Goal: Check status: Check status

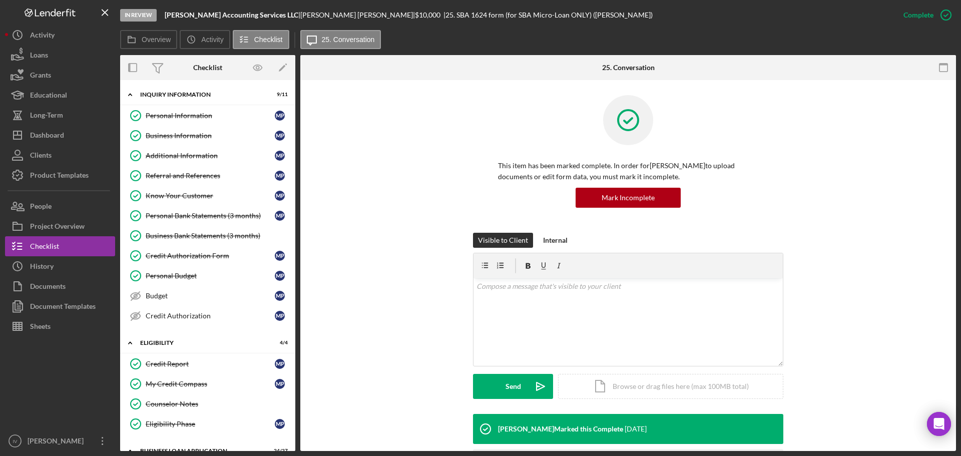
scroll to position [87, 0]
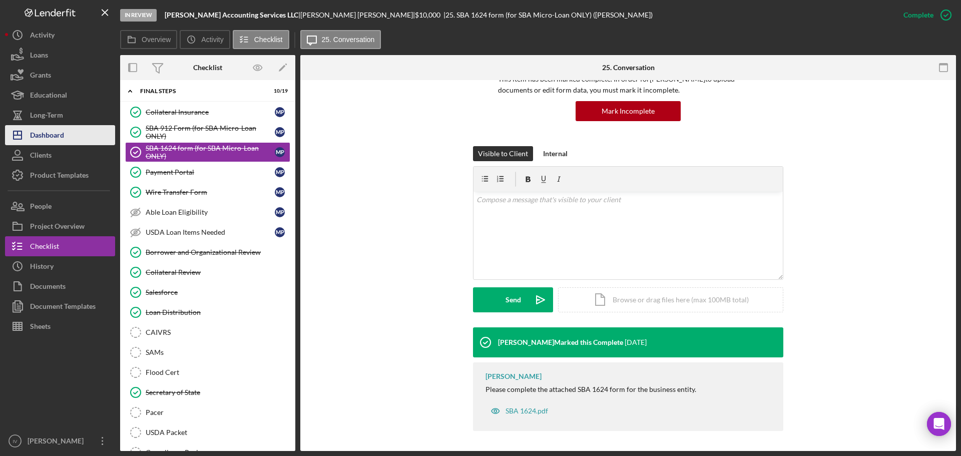
click at [53, 143] on div "Dashboard" at bounding box center [47, 136] width 34 height 23
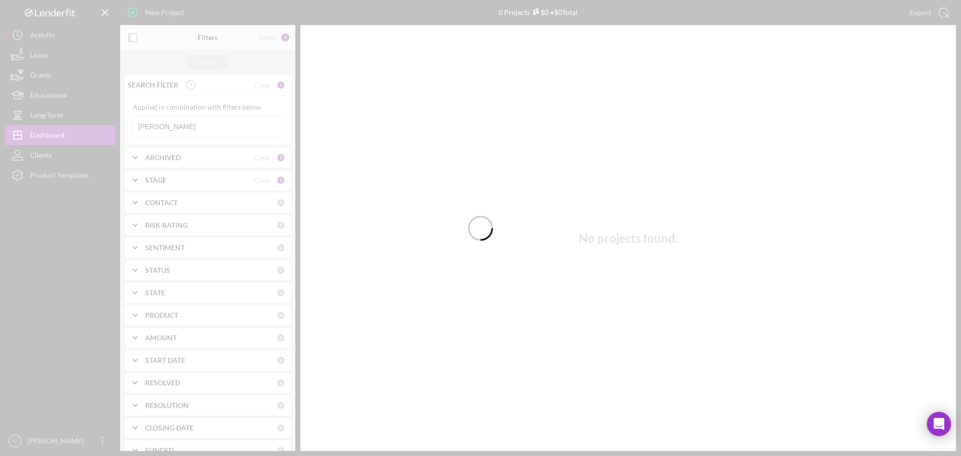
click at [173, 129] on div at bounding box center [480, 228] width 961 height 456
click at [171, 131] on div at bounding box center [480, 228] width 961 height 456
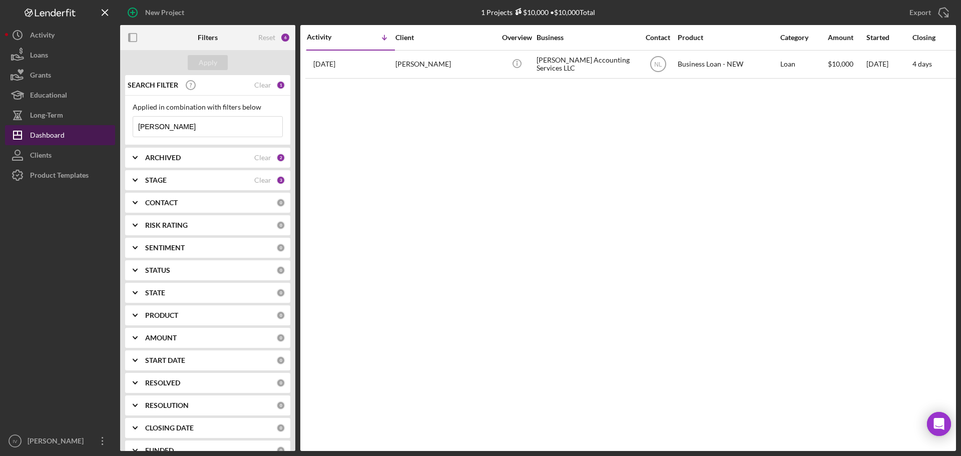
drag, startPoint x: 172, startPoint y: 129, endPoint x: 104, endPoint y: 129, distance: 68.1
click at [110, 129] on div "New Project 1 Projects $10,000 • $10,000 Total [PERSON_NAME] Export Icon/Export…" at bounding box center [480, 225] width 951 height 451
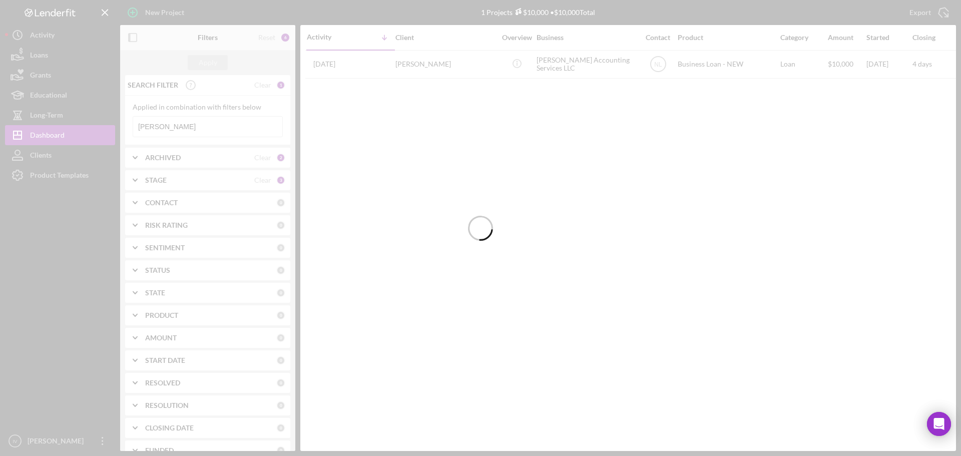
type input "[PERSON_NAME]"
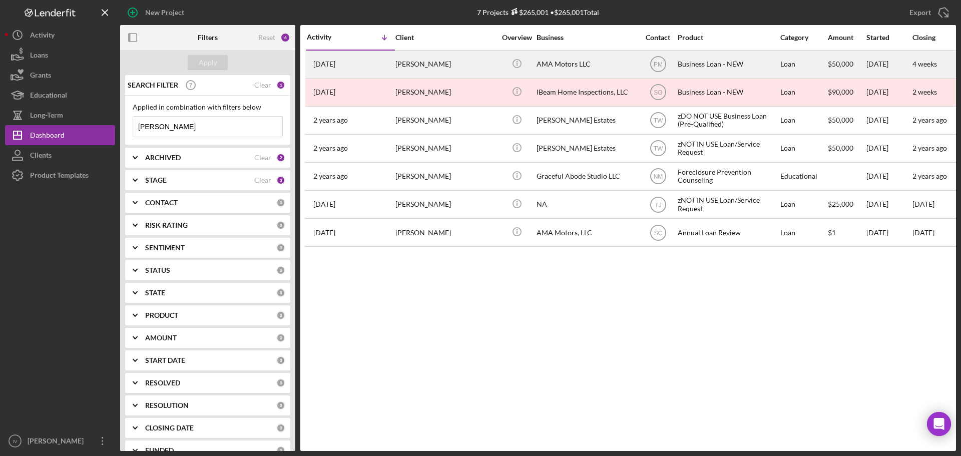
click at [426, 69] on div "[PERSON_NAME]" at bounding box center [445, 64] width 100 height 27
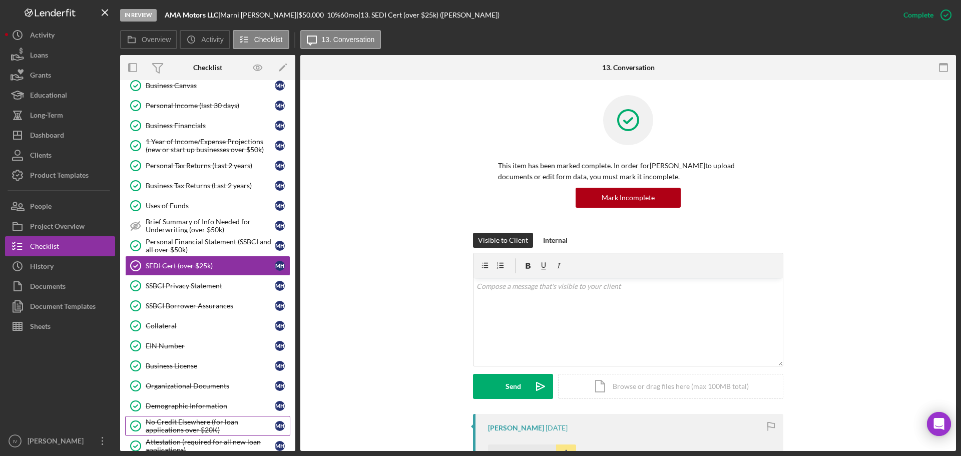
scroll to position [318, 0]
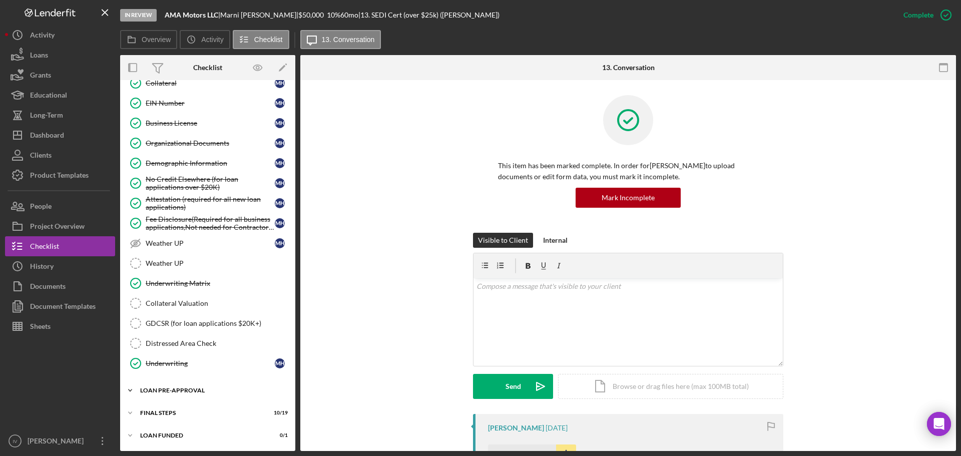
click at [187, 392] on div "LOAN PRE-APPROVAL" at bounding box center [211, 390] width 143 height 6
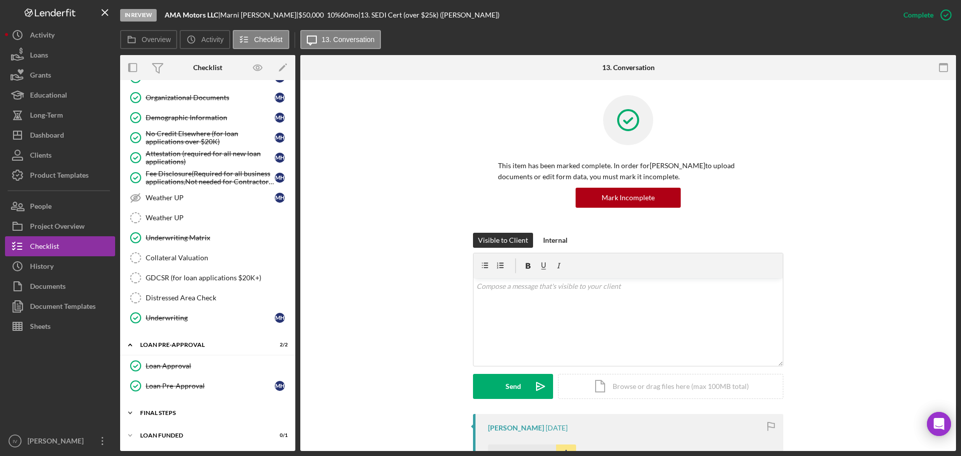
click at [180, 412] on div "FINAL STEPS" at bounding box center [211, 413] width 143 height 6
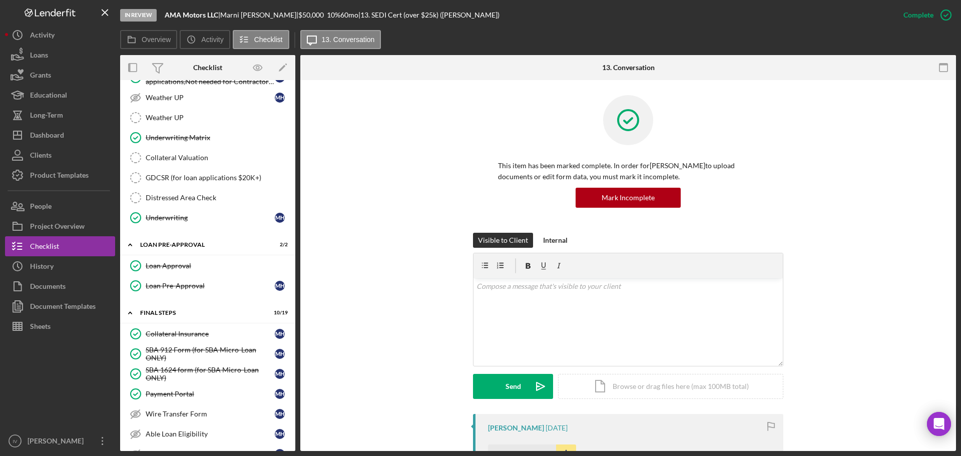
scroll to position [563, 0]
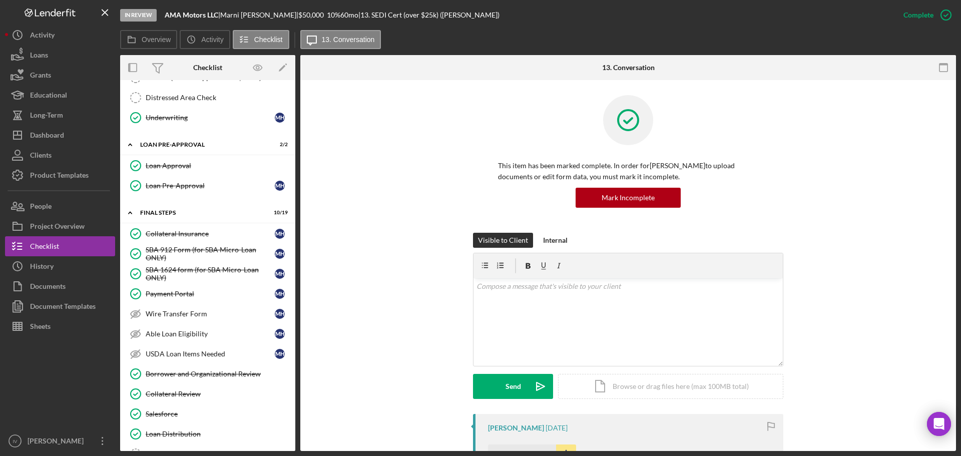
click at [857, 388] on div "Visible to Client Internal v Color teal Color pink Remove color Add row above A…" at bounding box center [627, 323] width 625 height 181
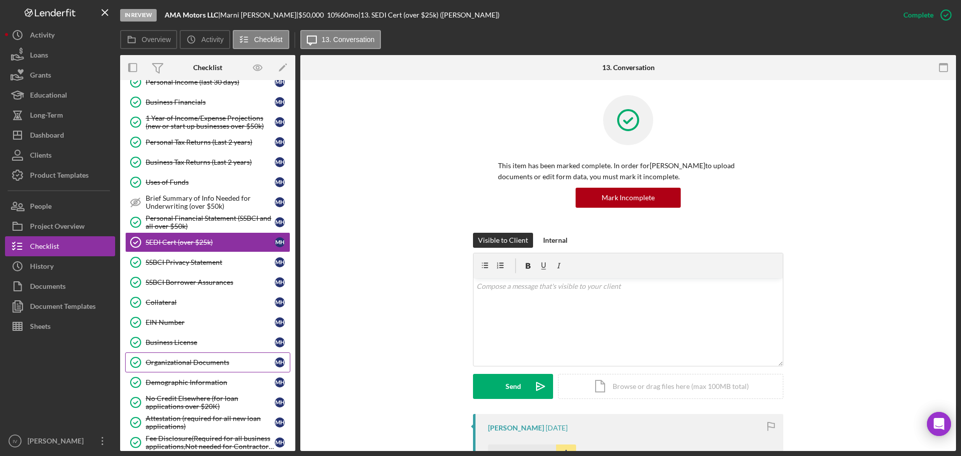
scroll to position [0, 0]
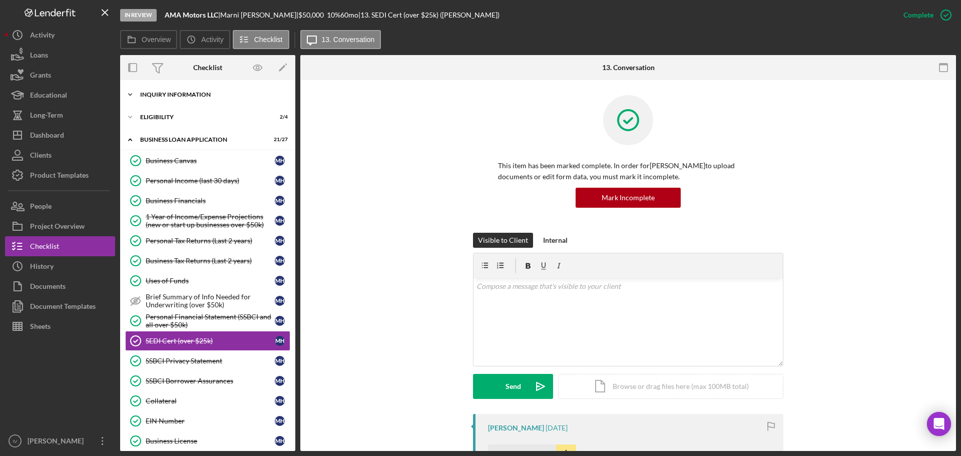
click at [176, 96] on div "INQUIRY INFORMATION" at bounding box center [211, 95] width 143 height 6
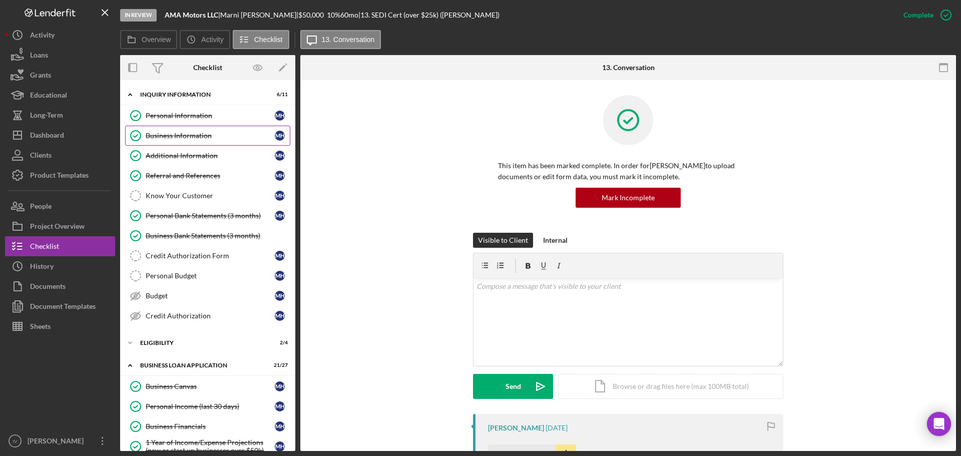
click at [179, 132] on div "Business Information" at bounding box center [210, 136] width 129 height 8
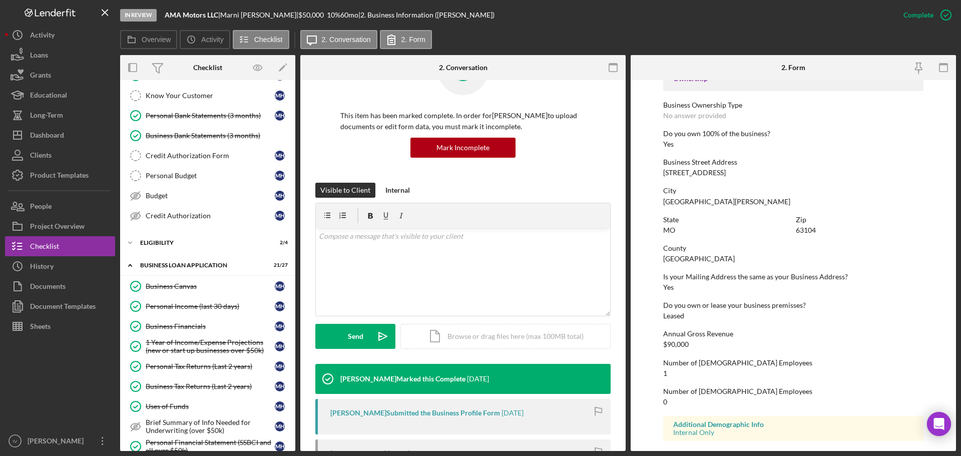
scroll to position [300, 0]
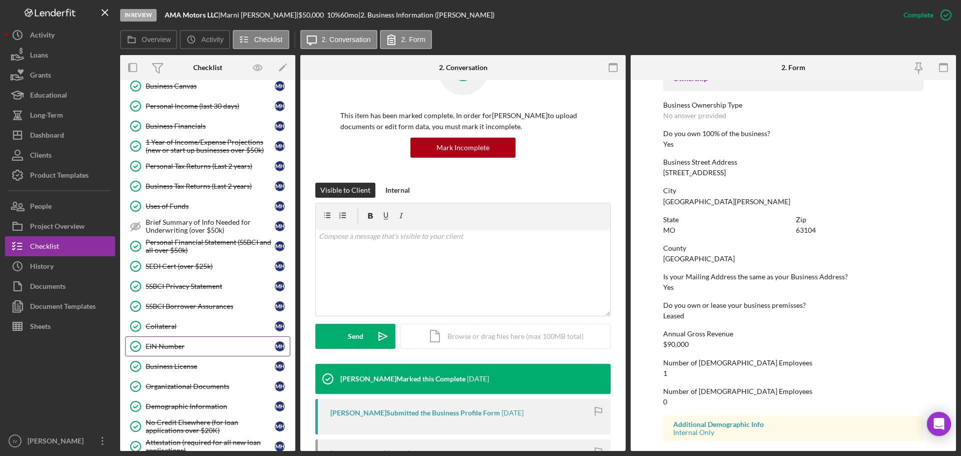
click at [152, 349] on div "EIN Number" at bounding box center [210, 346] width 129 height 8
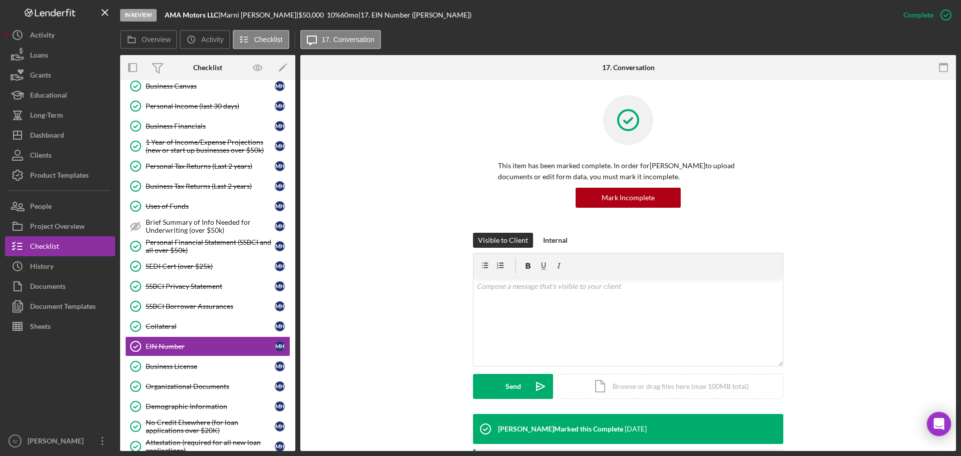
scroll to position [211, 0]
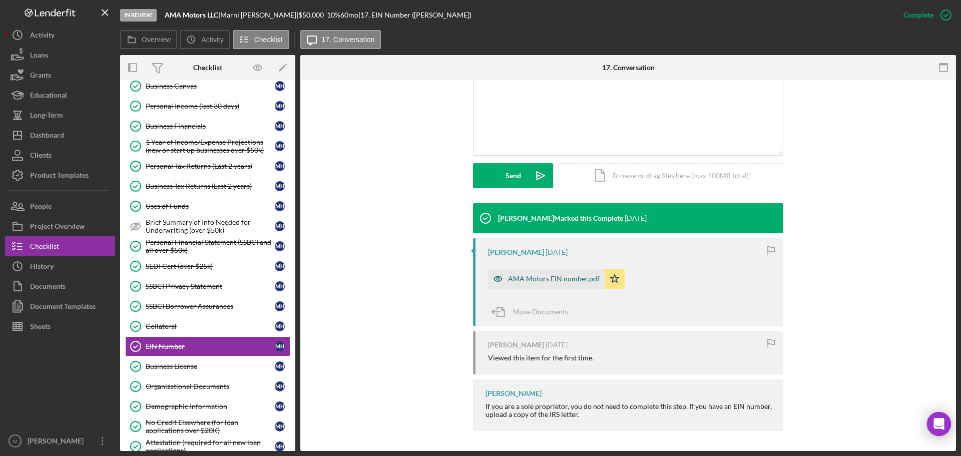
click at [541, 276] on div "AMA Motors EIN number.pdf" at bounding box center [554, 279] width 92 height 8
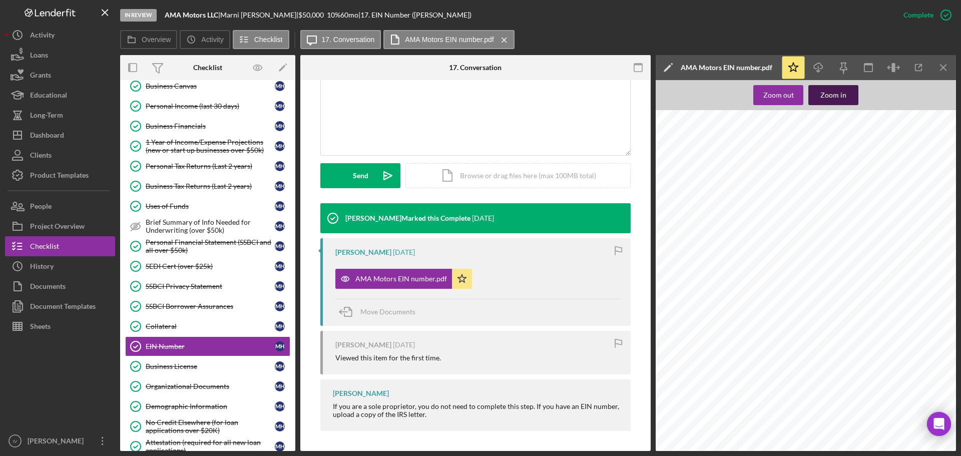
click at [836, 93] on div "Zoom in" at bounding box center [833, 95] width 26 height 20
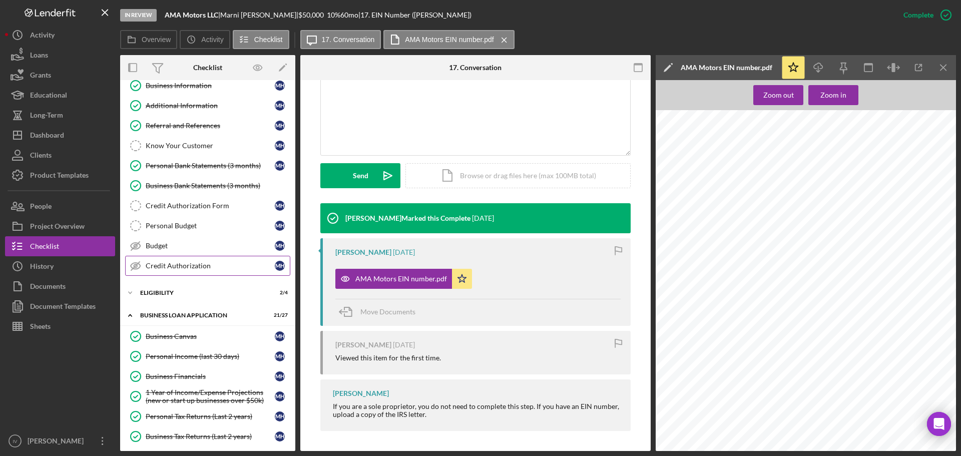
click at [189, 266] on div "Credit Authorization" at bounding box center [210, 266] width 129 height 8
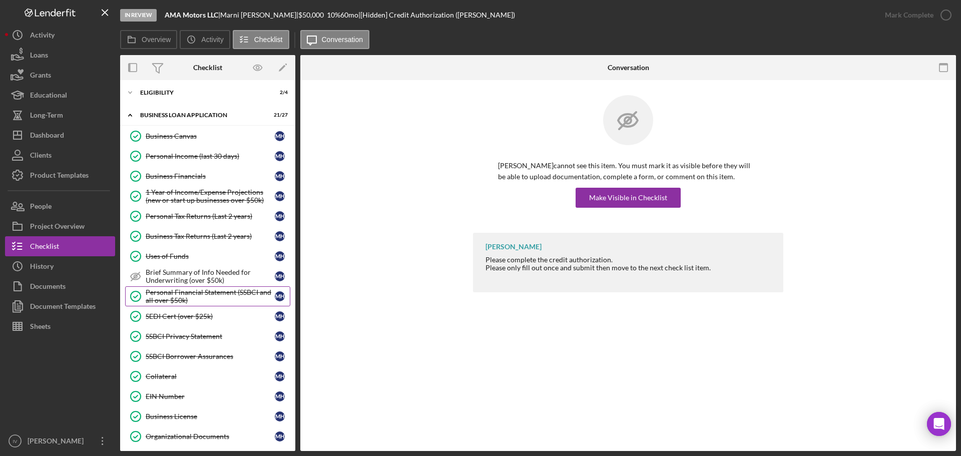
scroll to position [150, 0]
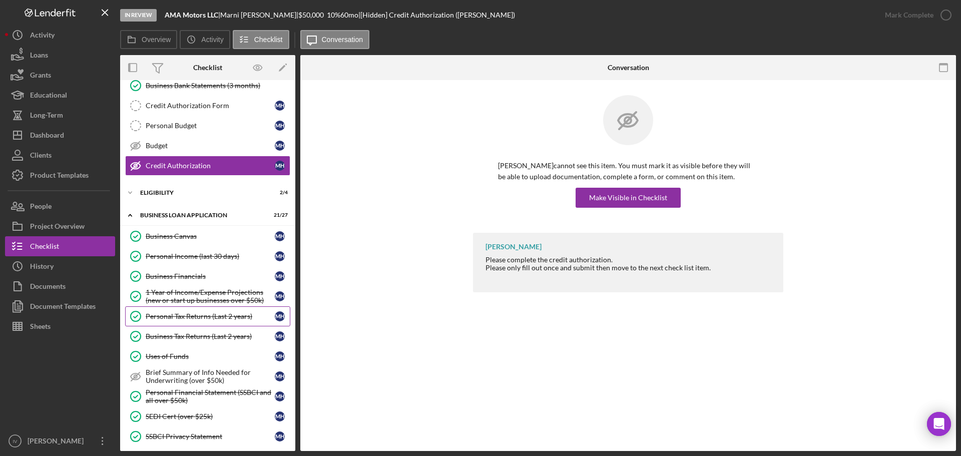
click at [196, 316] on div "Personal Tax Returns (Last 2 years)" at bounding box center [210, 316] width 129 height 8
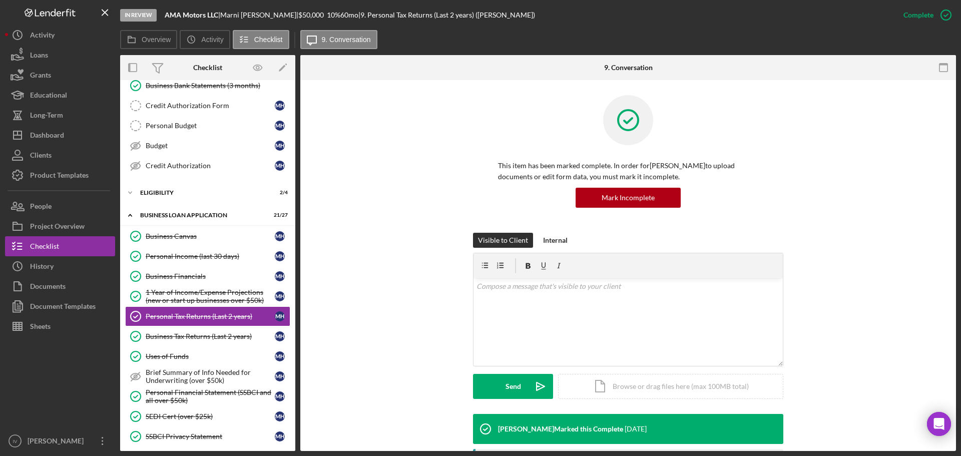
scroll to position [186, 0]
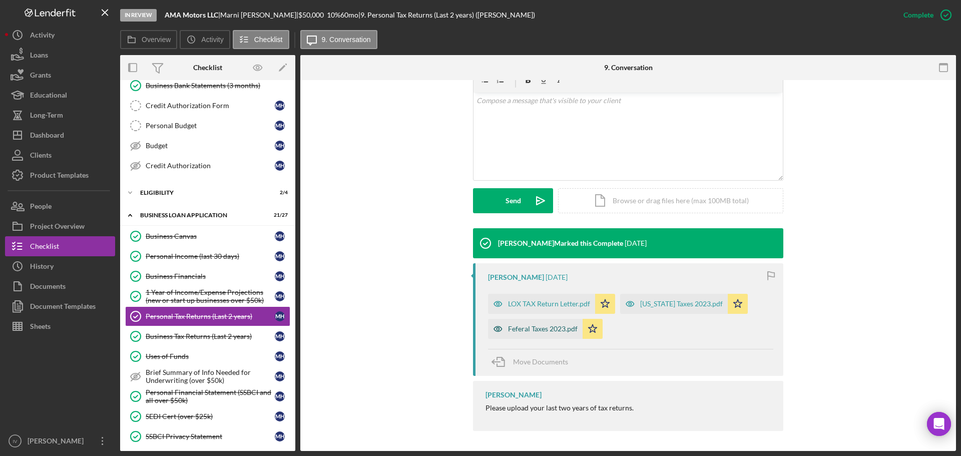
click at [546, 328] on div "Feferal Taxes 2023.pdf" at bounding box center [543, 329] width 70 height 8
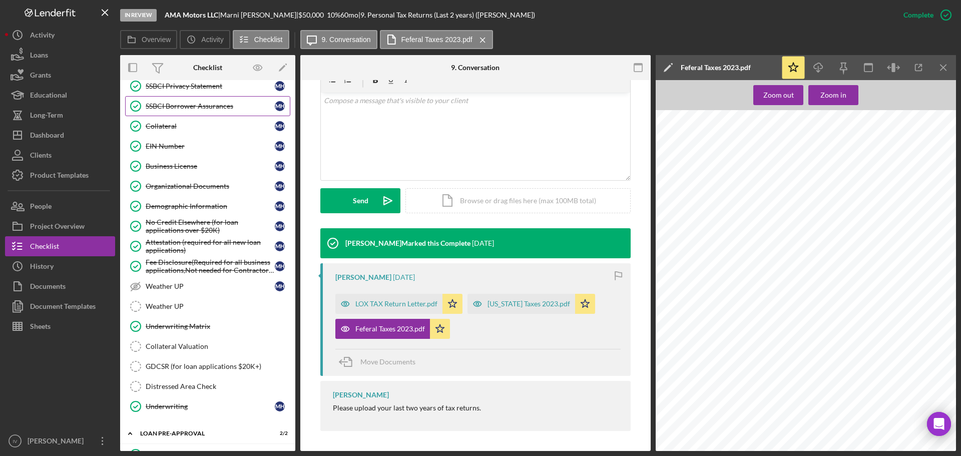
scroll to position [300, 0]
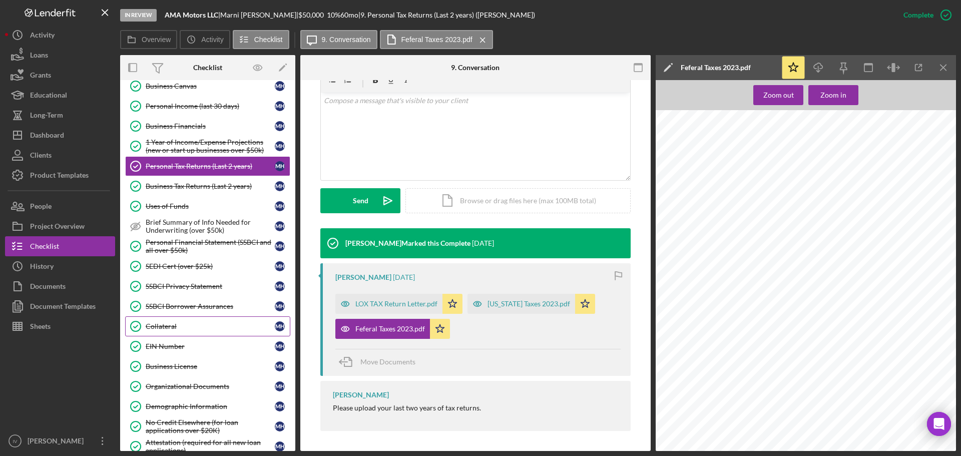
click at [163, 324] on div "Collateral" at bounding box center [210, 326] width 129 height 8
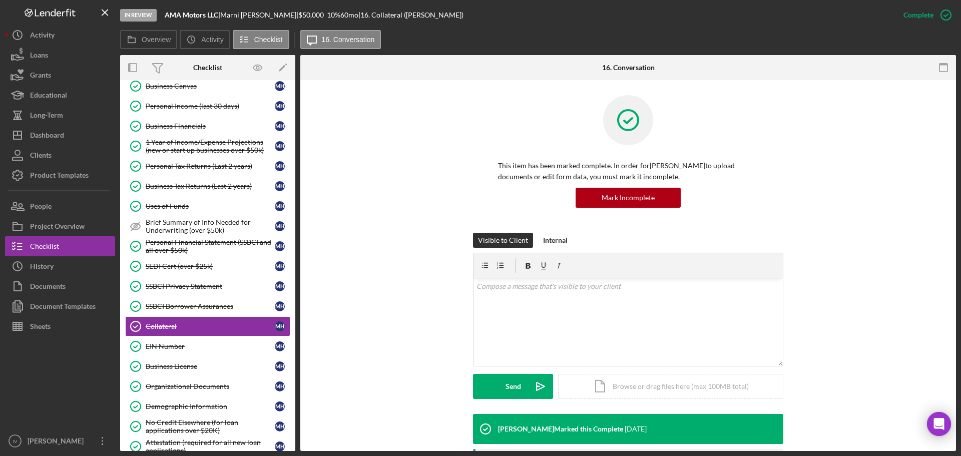
scroll to position [195, 0]
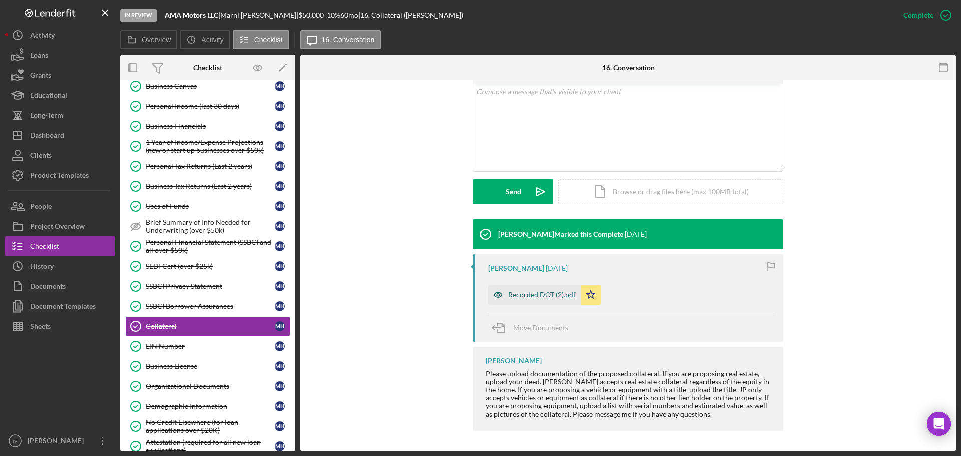
click at [544, 297] on div "Recorded DOT (2).pdf" at bounding box center [542, 295] width 68 height 8
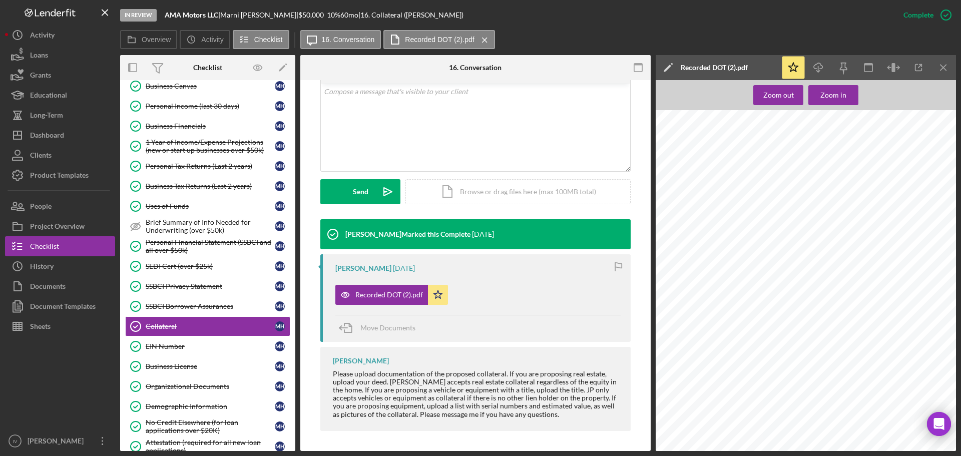
scroll to position [150, 0]
click at [833, 96] on div "Zoom in" at bounding box center [833, 95] width 26 height 20
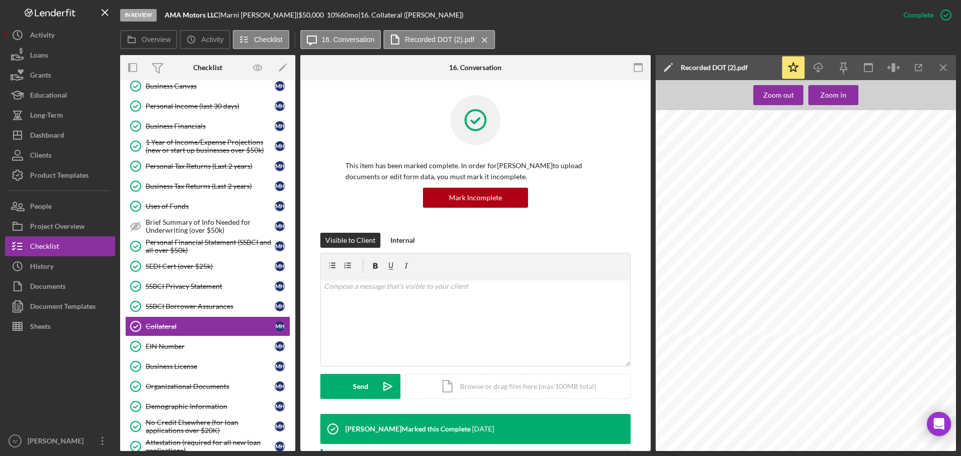
scroll to position [100, 34]
click at [845, 344] on div at bounding box center [805, 247] width 367 height 475
click at [851, 141] on div at bounding box center [805, 168] width 367 height 475
